Goal: Task Accomplishment & Management: Use online tool/utility

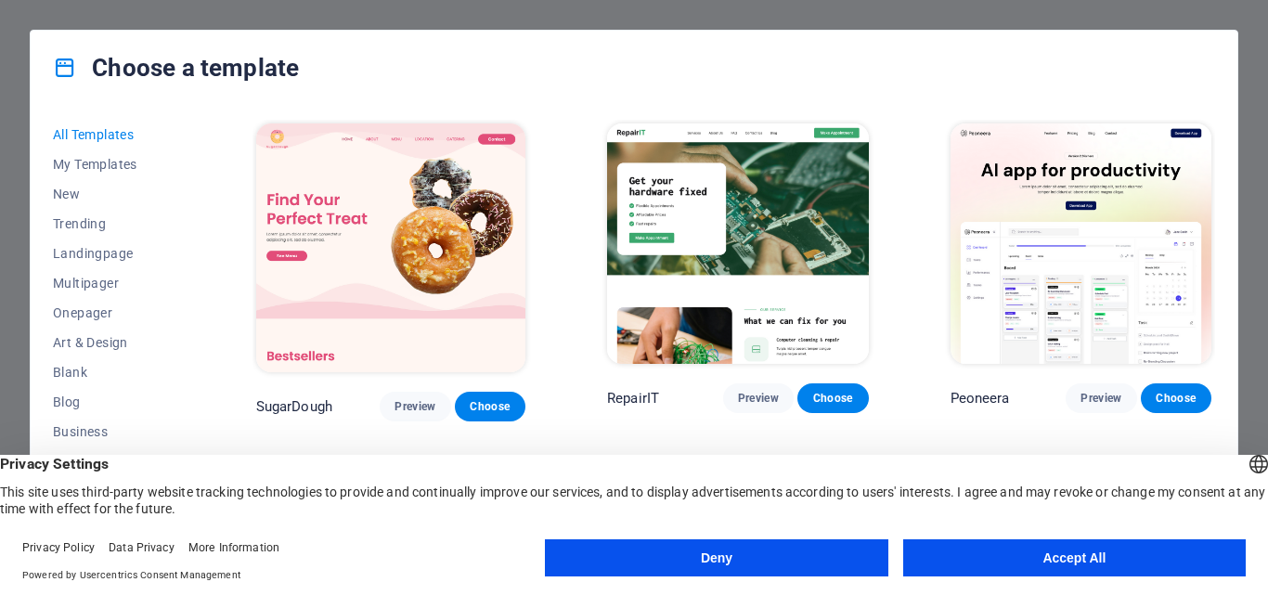
click at [1045, 561] on button "Accept All" at bounding box center [1074, 557] width 342 height 37
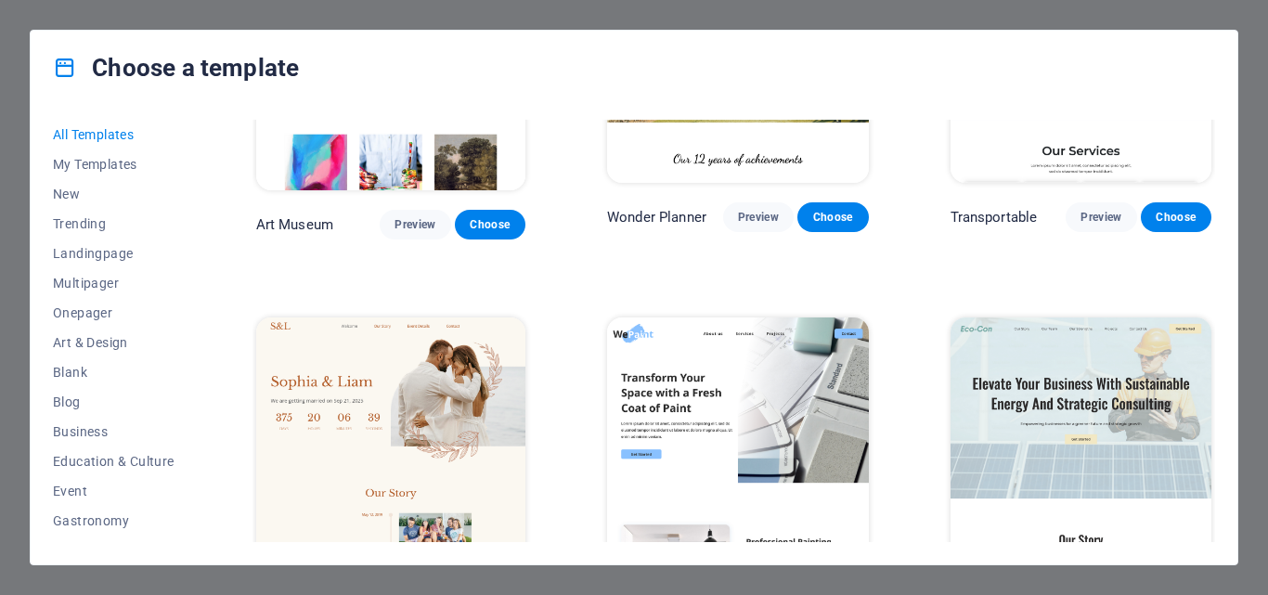
scroll to position [742, 0]
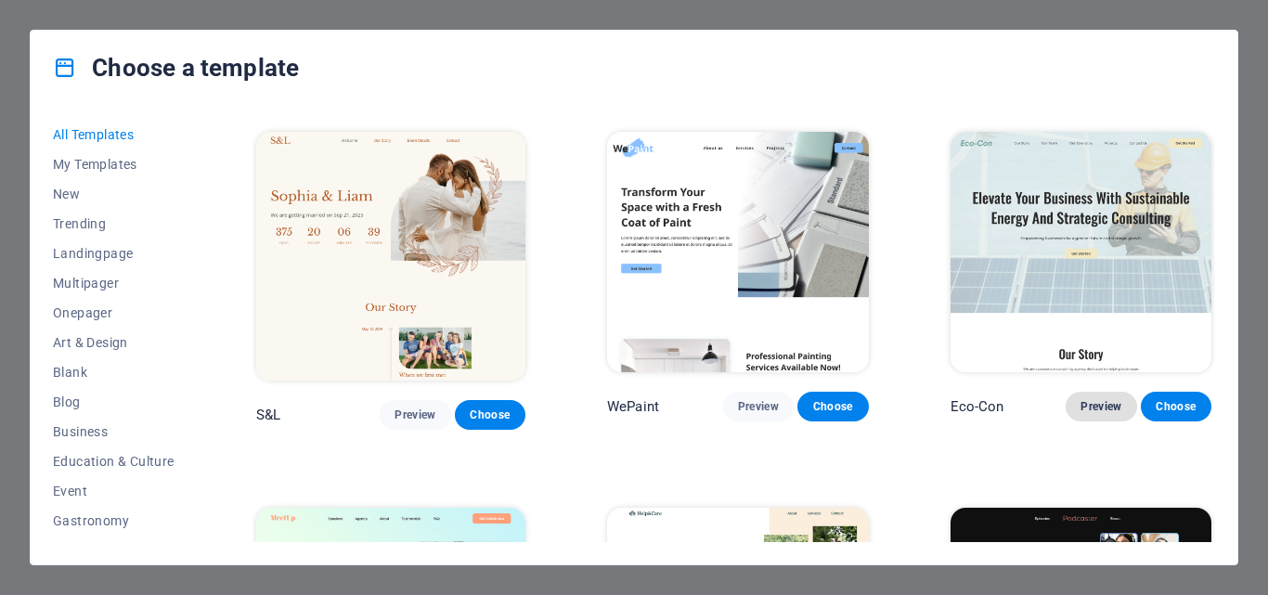
click at [1092, 399] on span "Preview" at bounding box center [1100, 406] width 41 height 15
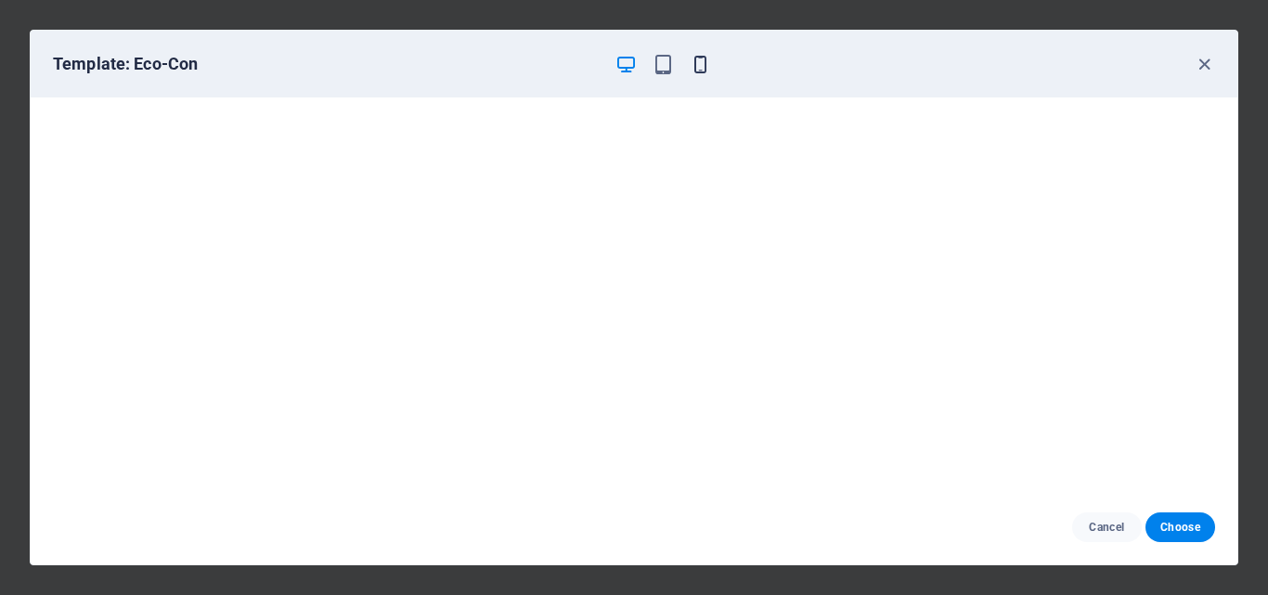
click at [697, 66] on icon "button" at bounding box center [700, 64] width 21 height 21
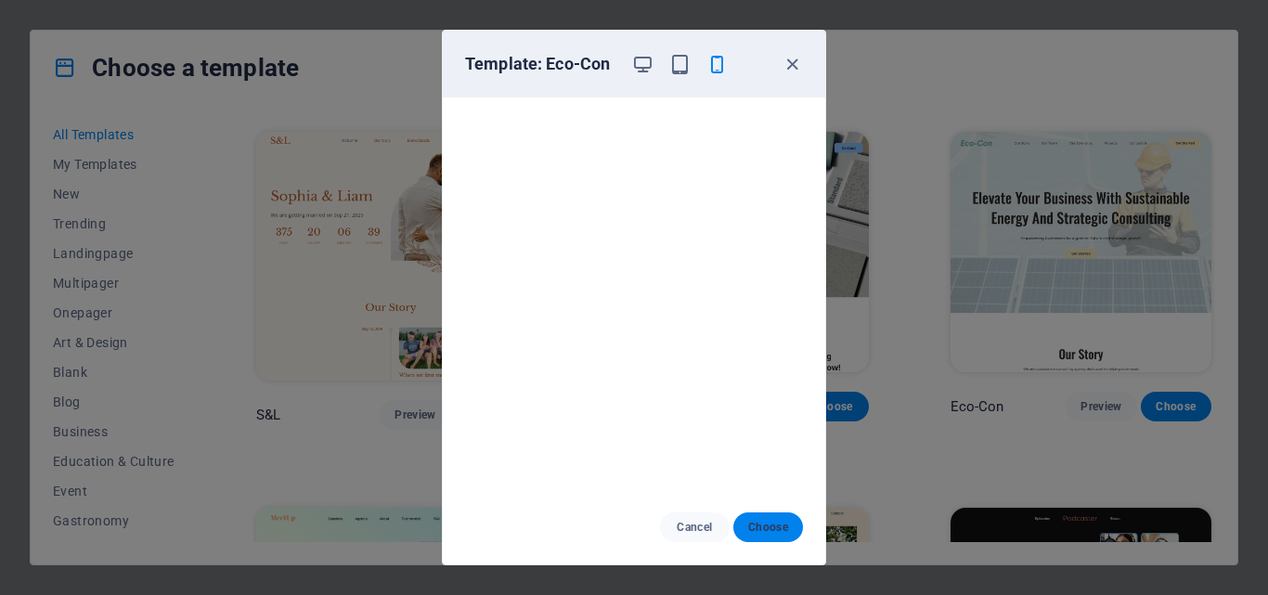
click at [770, 533] on span "Choose" at bounding box center [768, 527] width 40 height 15
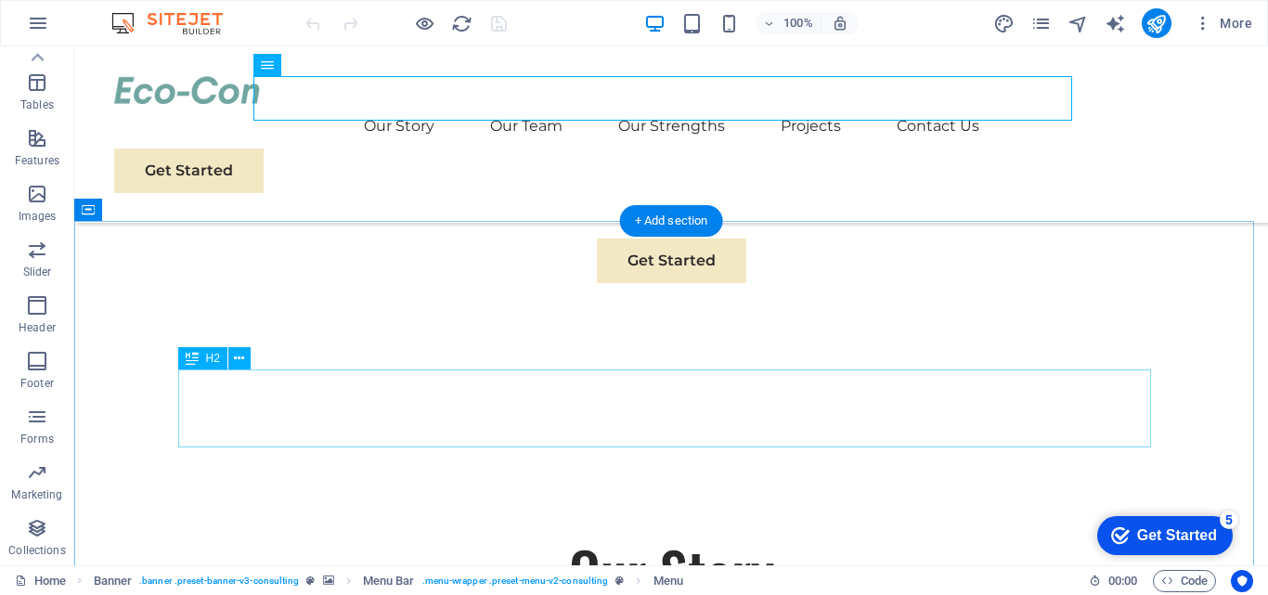
scroll to position [661, 0]
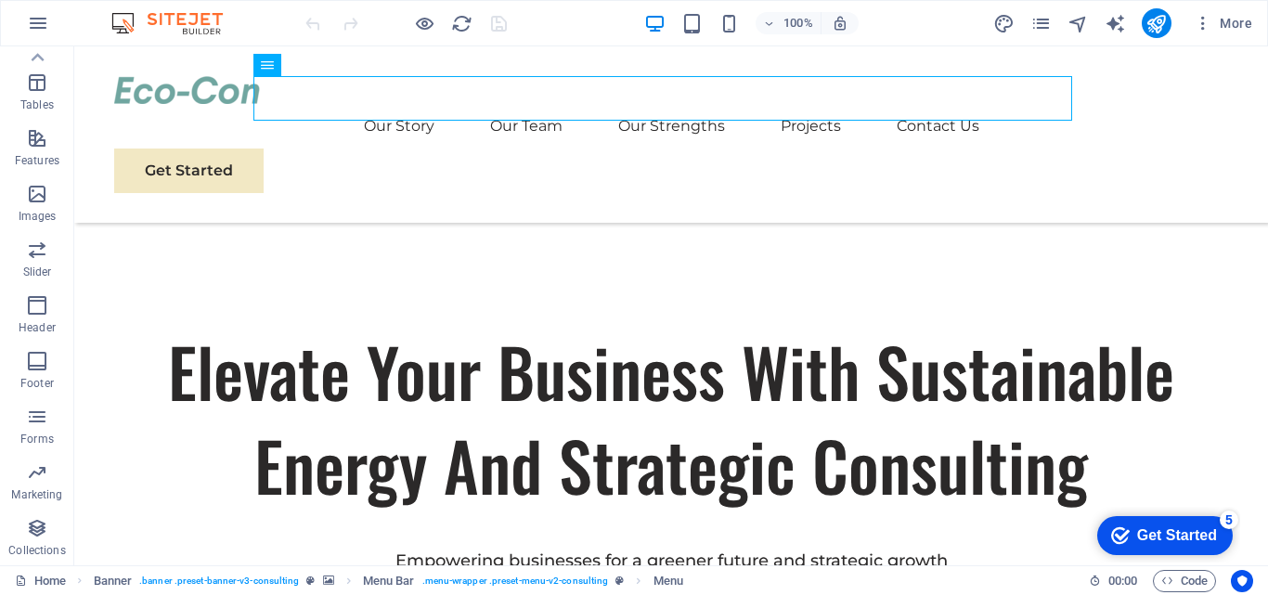
click at [1165, 518] on div "checkmark Get Started 5" at bounding box center [1164, 535] width 135 height 39
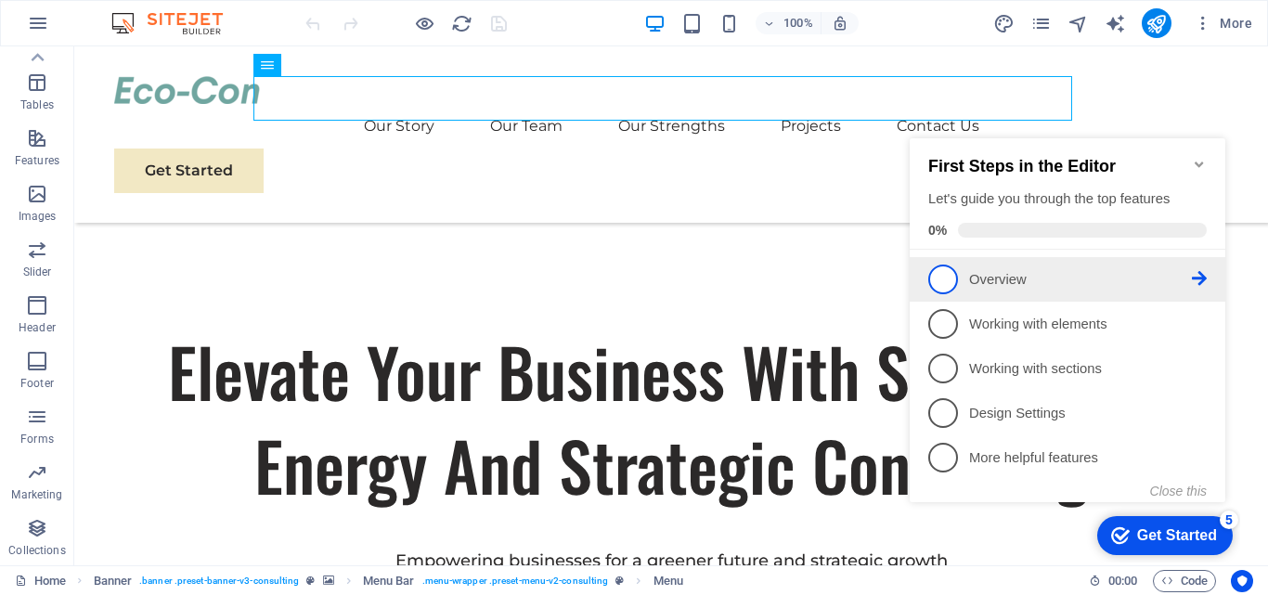
click at [947, 264] on span "1" at bounding box center [943, 279] width 30 height 30
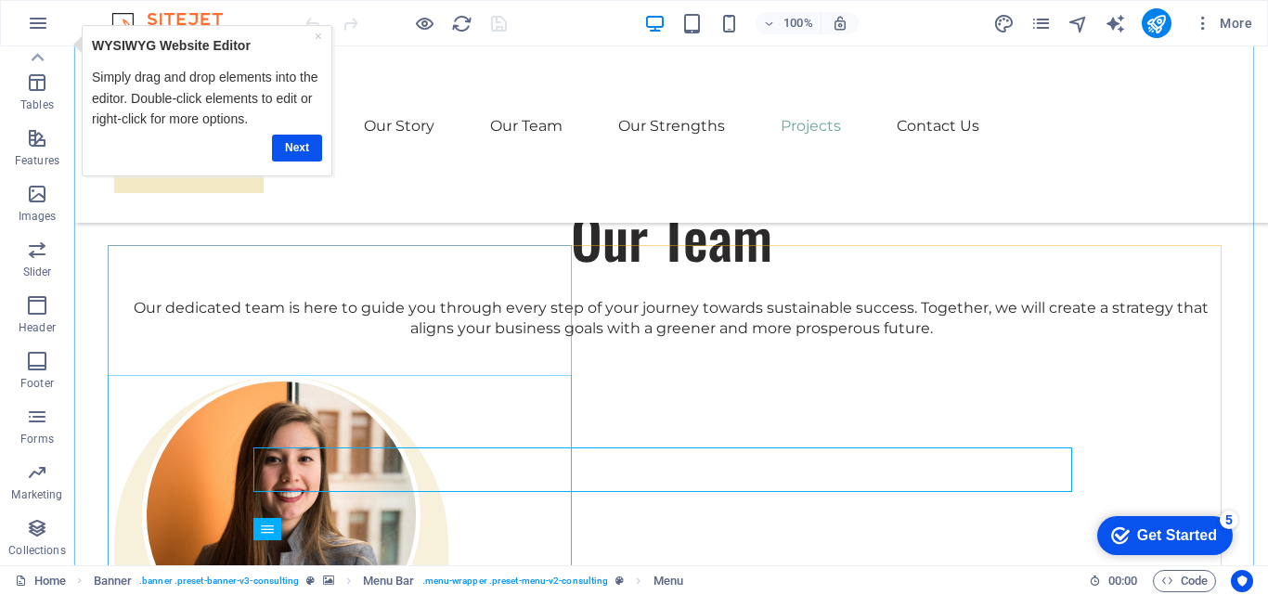
scroll to position [2981, 0]
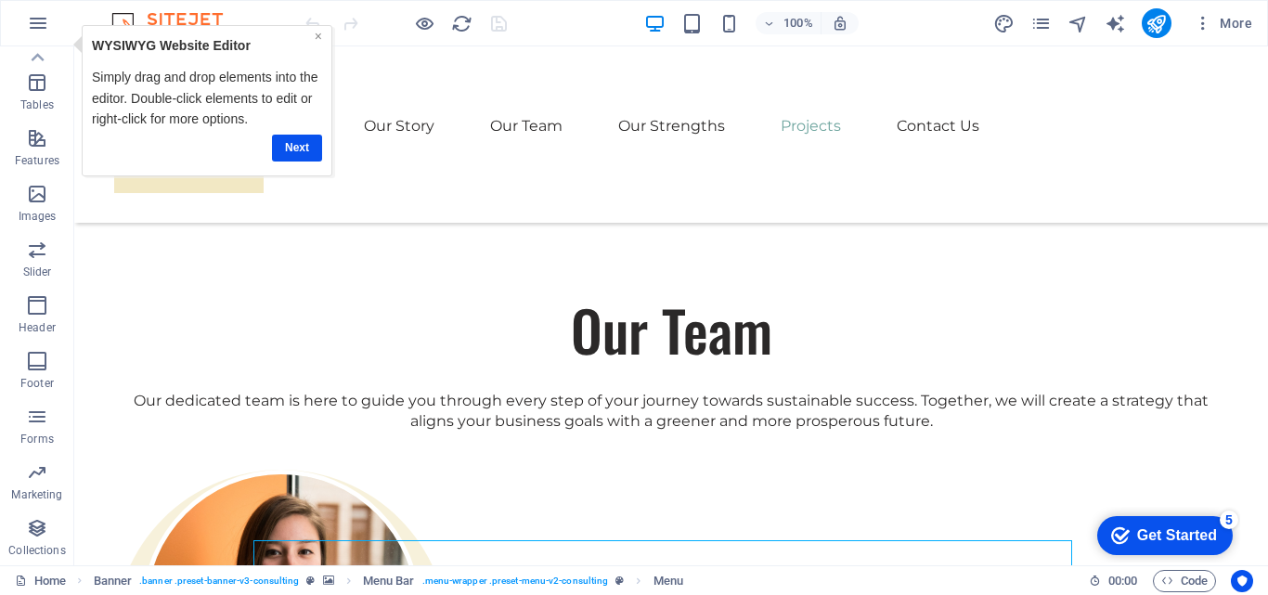
click at [314, 32] on link "×" at bounding box center [317, 36] width 7 height 15
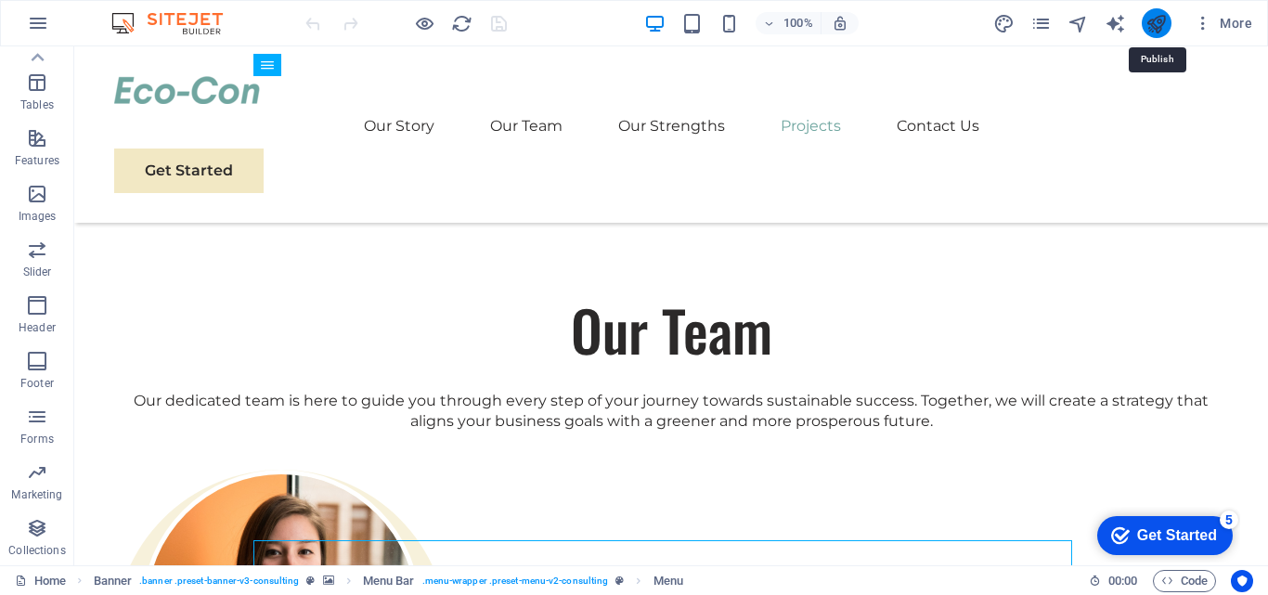
click at [1156, 17] on icon "publish" at bounding box center [1155, 23] width 21 height 21
